Goal: Find specific page/section: Find specific page/section

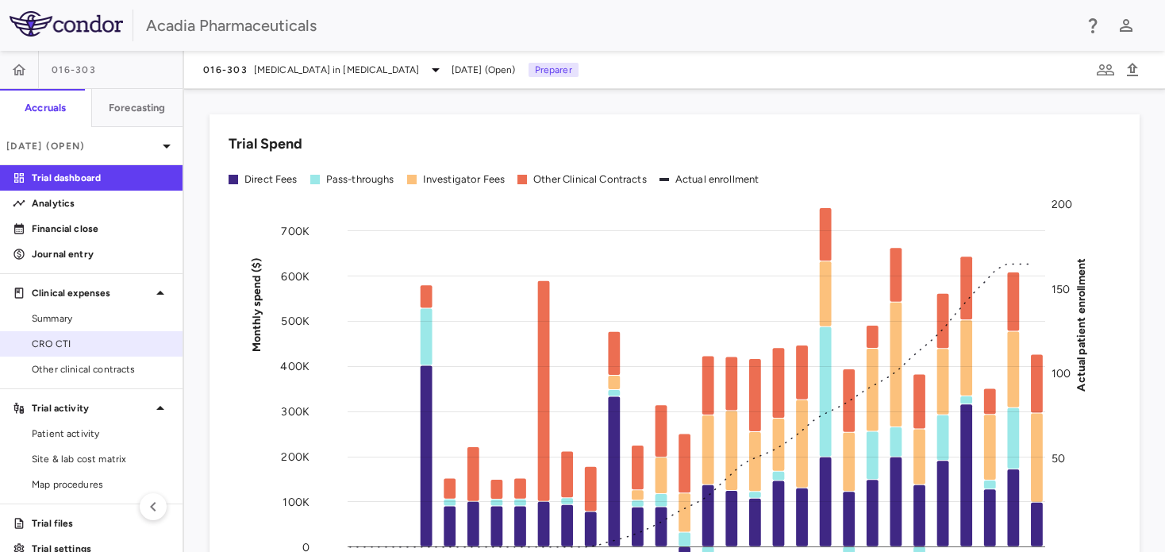
click at [67, 344] on span "CRO CTI" at bounding box center [101, 343] width 138 height 14
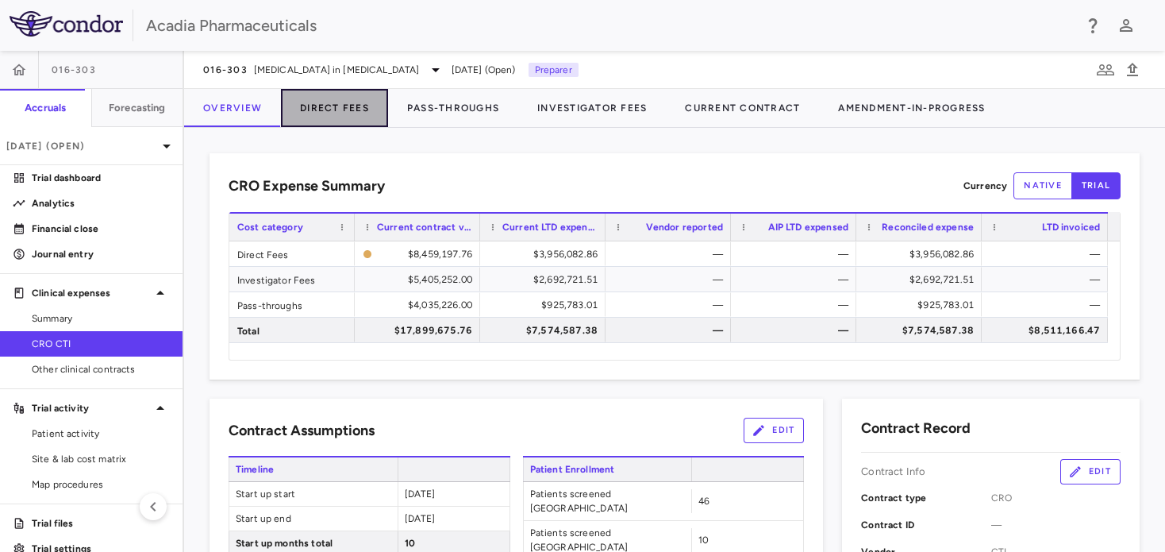
click at [333, 100] on button "Direct Fees" at bounding box center [334, 108] width 107 height 38
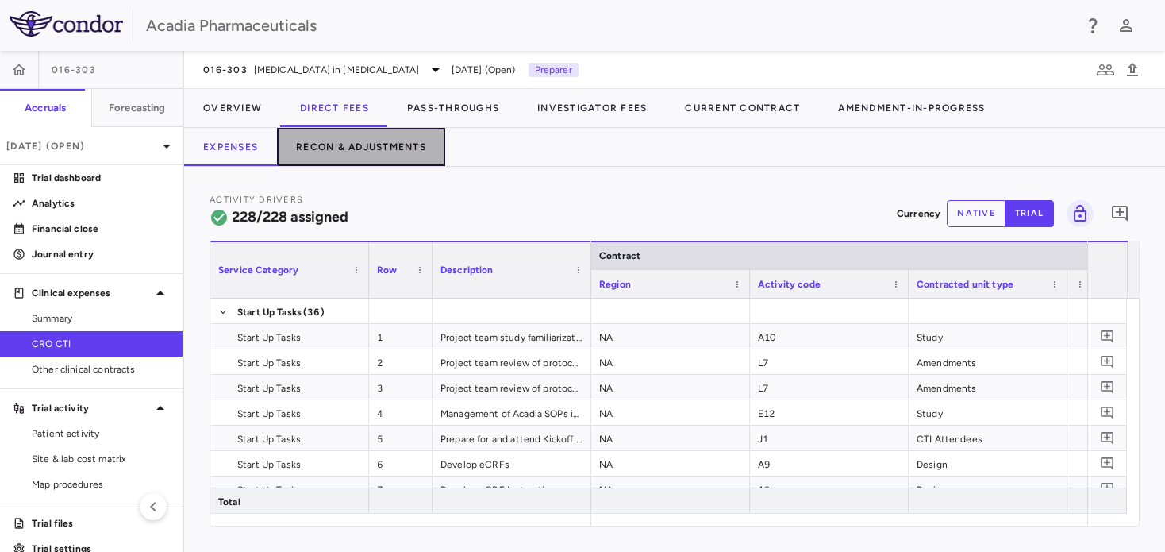
click at [354, 147] on button "Recon & Adjustments" at bounding box center [361, 147] width 168 height 38
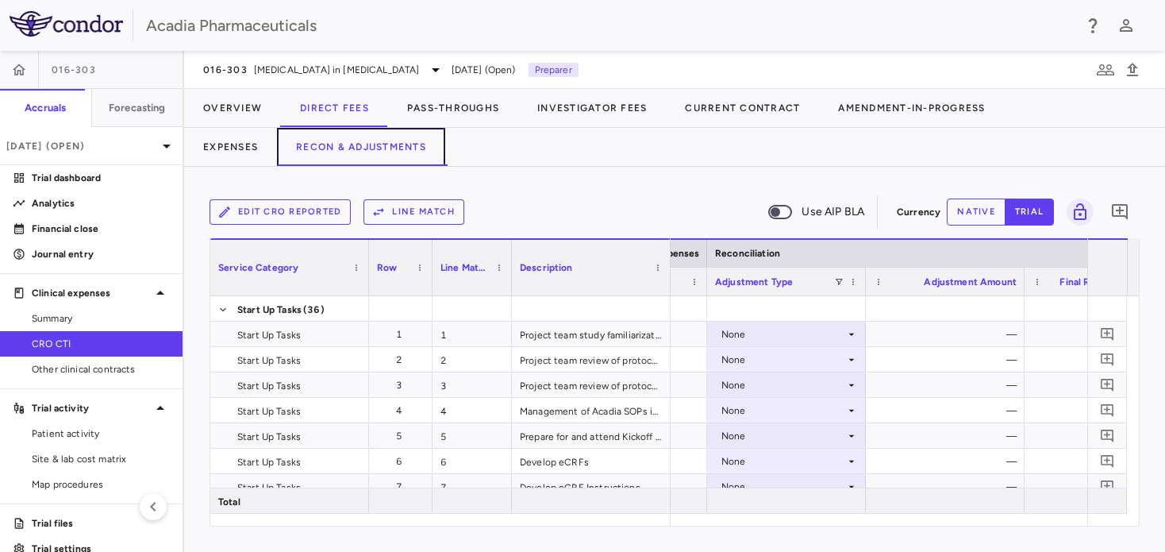
scroll to position [0, 2432]
